Goal: Task Accomplishment & Management: Manage account settings

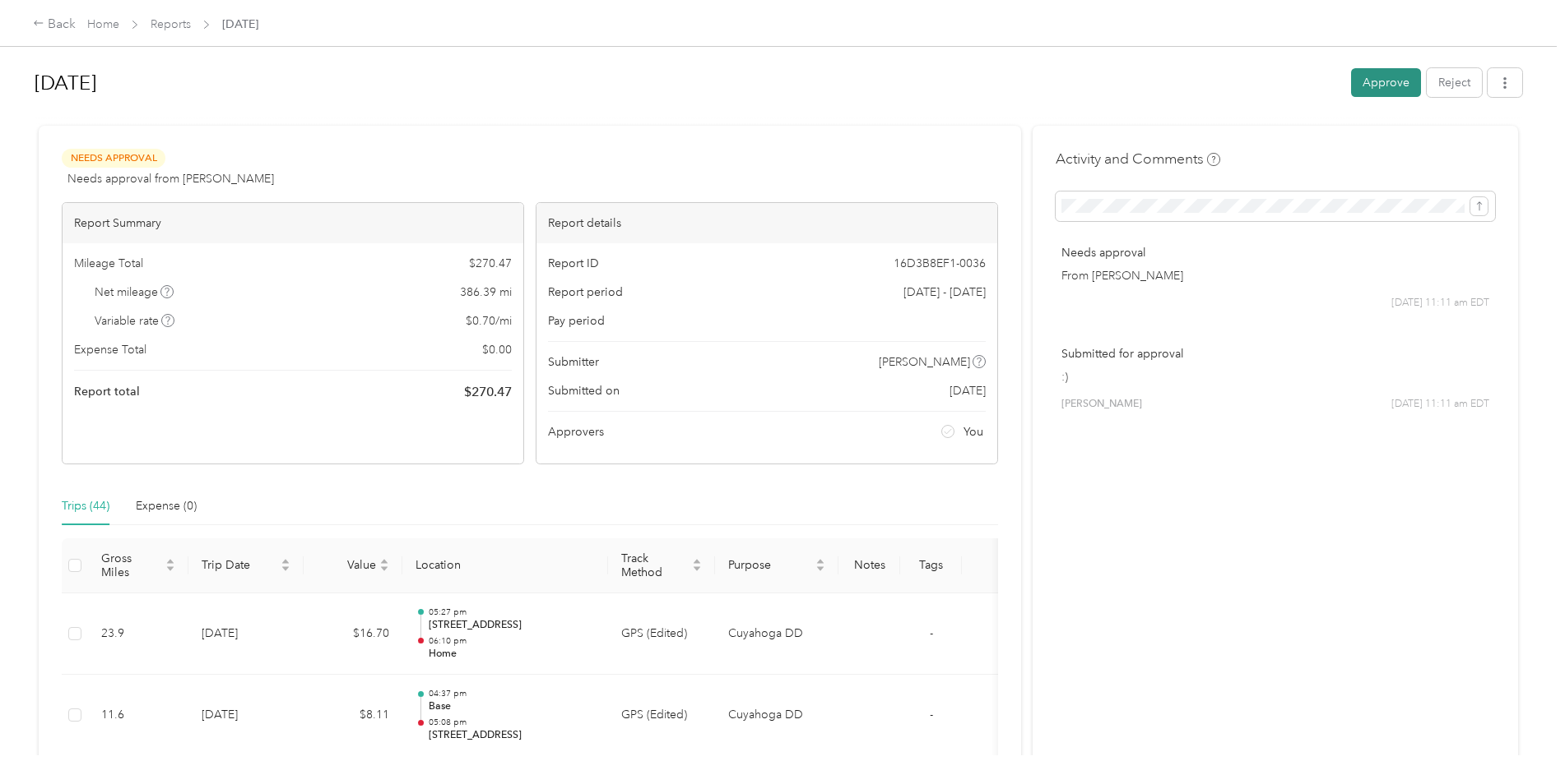
click at [1398, 76] on button "Approve" at bounding box center [1385, 82] width 70 height 29
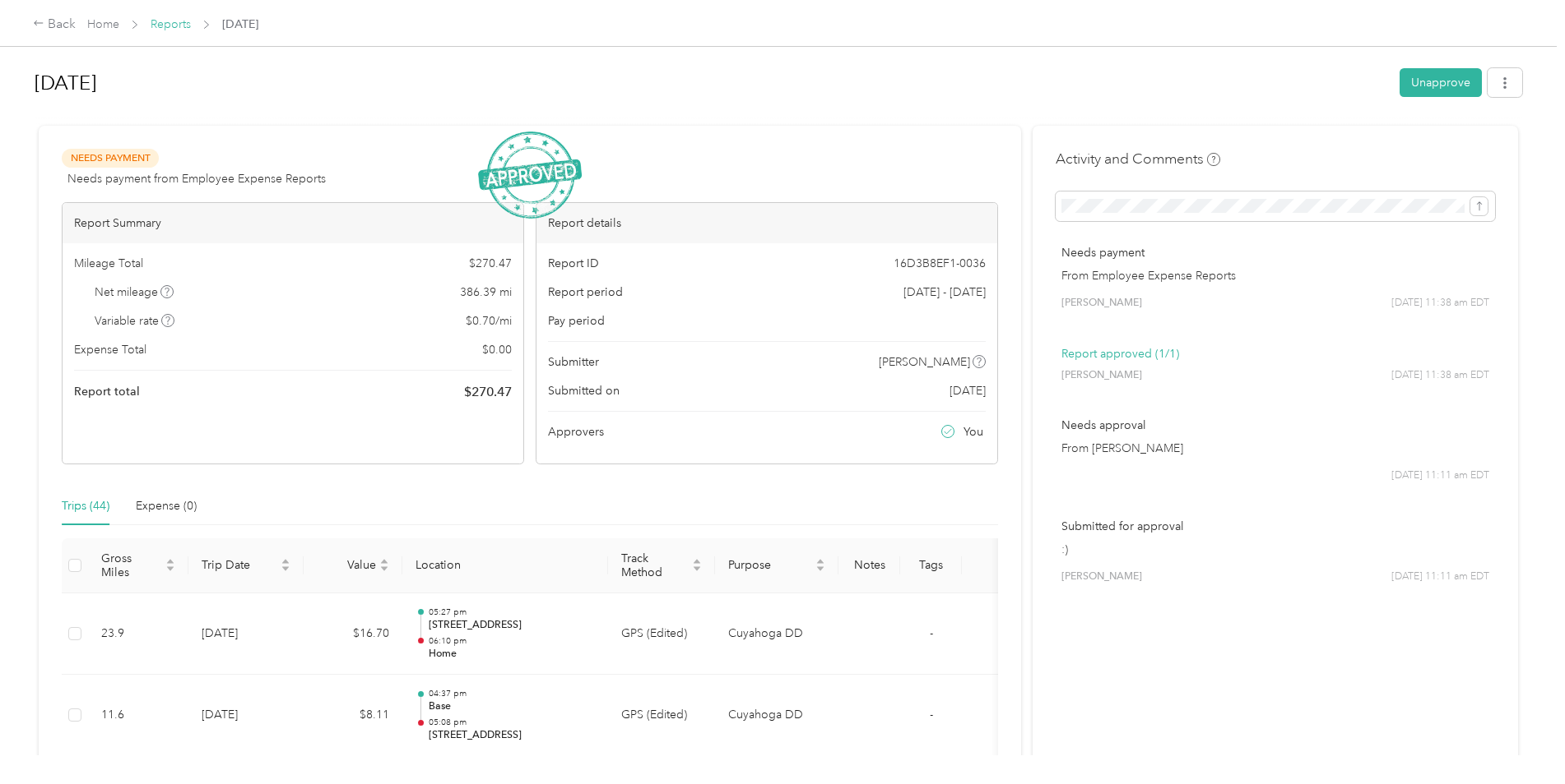
click at [182, 21] on link "Reports" at bounding box center [170, 24] width 40 height 14
